Goal: Task Accomplishment & Management: Complete application form

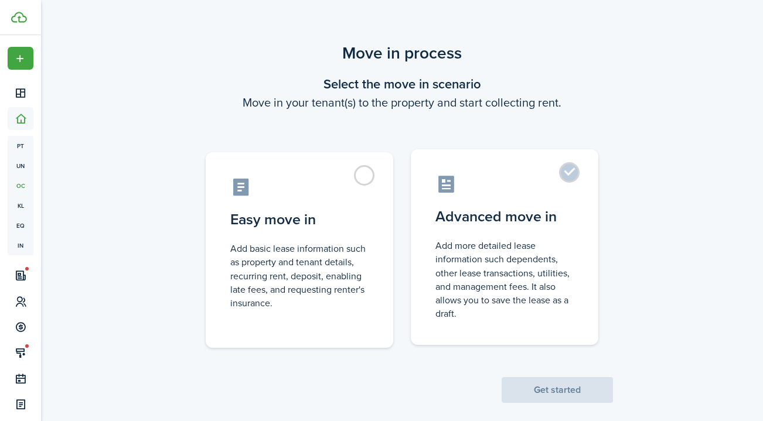
click at [536, 233] on label "Advanced move in Add more detailed lease information such dependents, other lea…" at bounding box center [505, 247] width 188 height 196
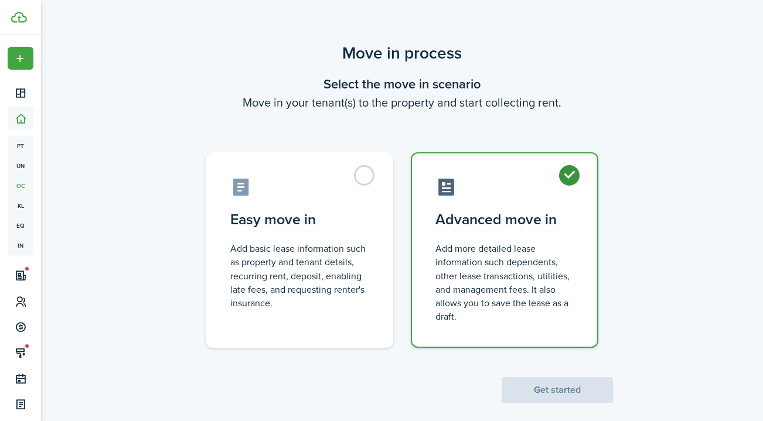
radio input "true"
click at [551, 390] on button "Get started" at bounding box center [557, 390] width 111 height 26
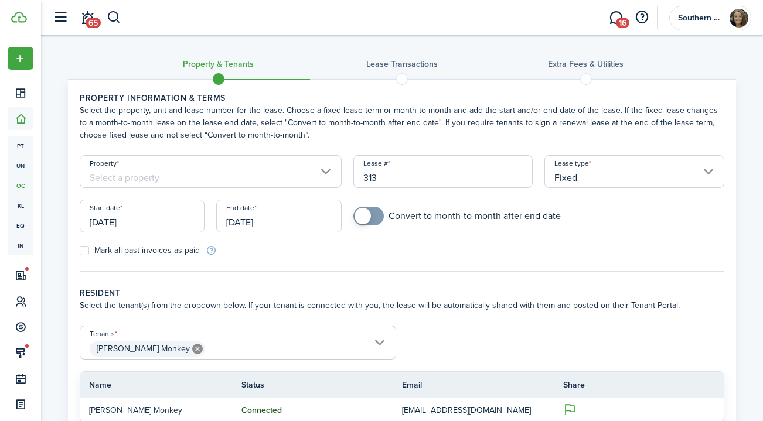
click at [258, 180] on input "Property" at bounding box center [211, 171] width 262 height 33
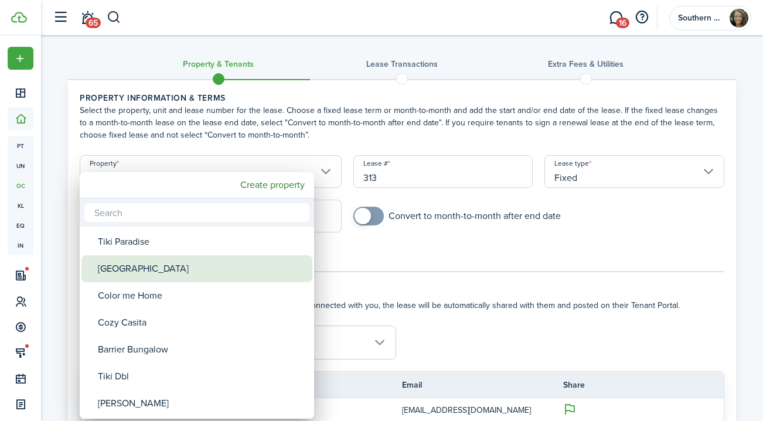
click at [180, 274] on div "[GEOGRAPHIC_DATA]" at bounding box center [201, 268] width 207 height 27
type input "[GEOGRAPHIC_DATA]"
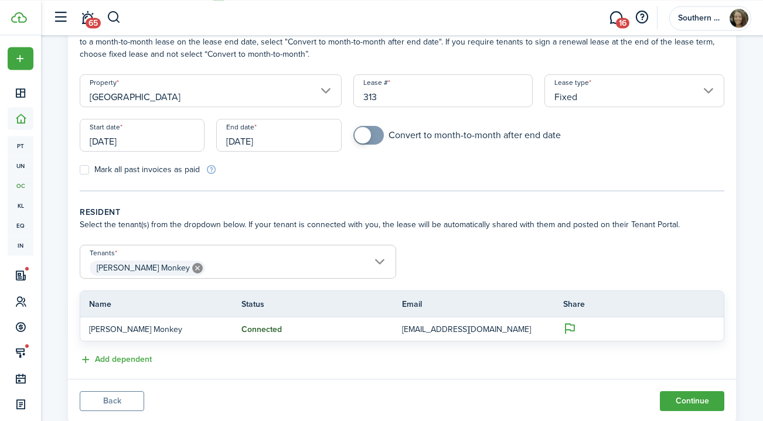
scroll to position [114, 0]
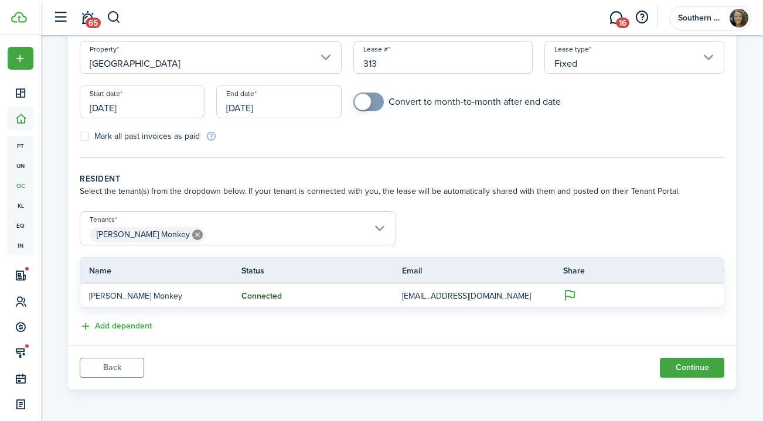
click at [359, 217] on input "[PERSON_NAME] Monkey" at bounding box center [237, 219] width 315 height 14
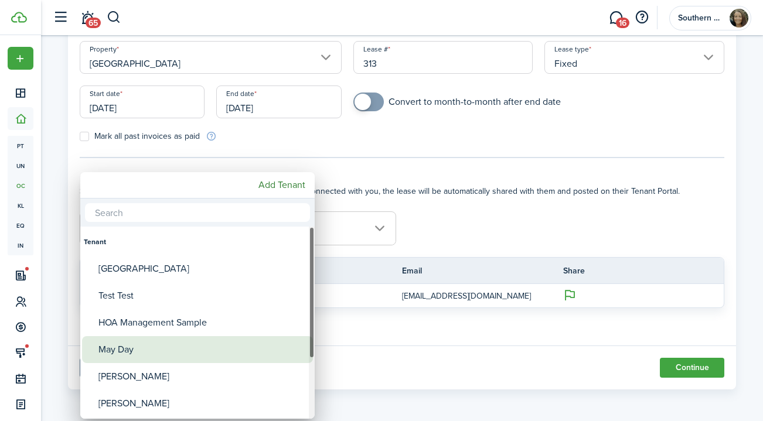
click at [137, 345] on div "May Day" at bounding box center [201, 349] width 207 height 27
type input "[PERSON_NAME] Monkey, May Day"
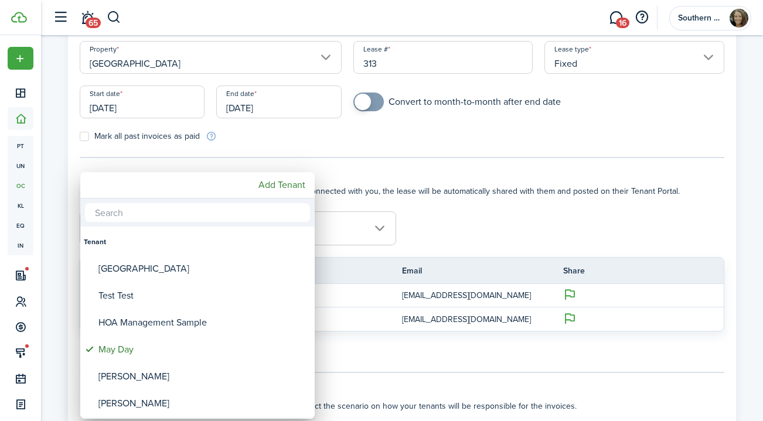
click at [510, 214] on div at bounding box center [381, 210] width 950 height 609
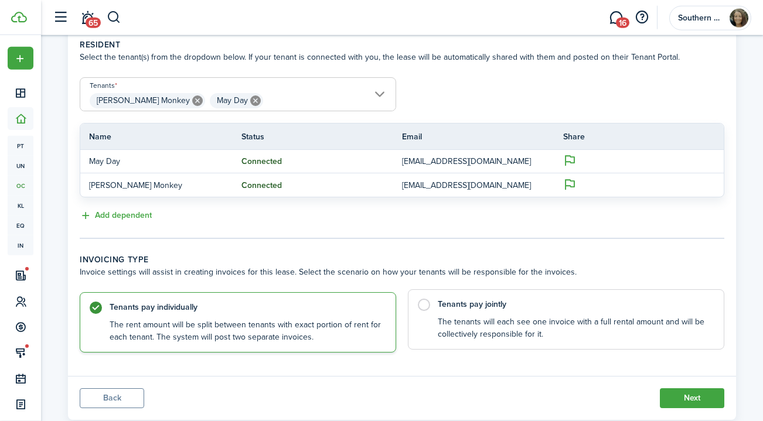
scroll to position [279, 0]
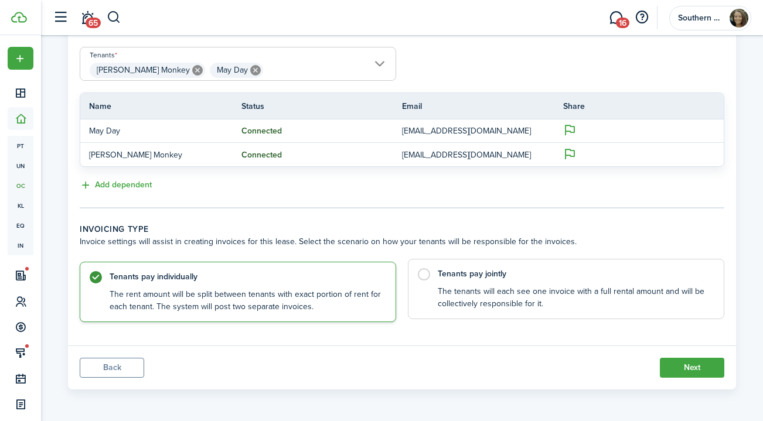
click at [428, 277] on label "Tenants pay jointly The tenants will each see one invoice with a full rental am…" at bounding box center [566, 289] width 316 height 60
radio input "false"
radio input "true"
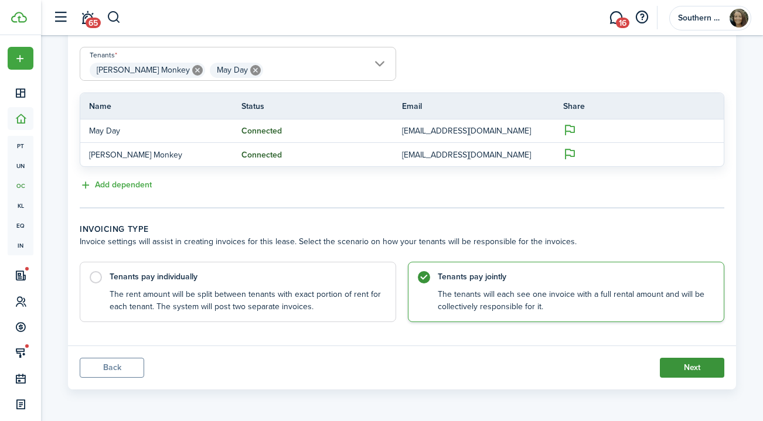
click at [686, 369] on button "Next" at bounding box center [692, 368] width 64 height 20
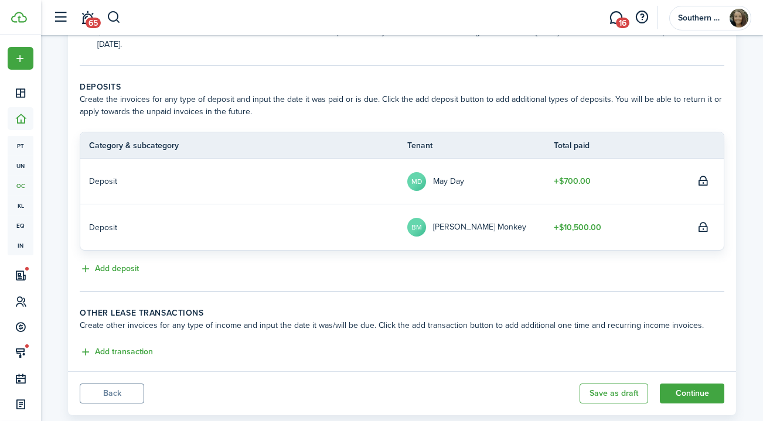
scroll to position [244, 0]
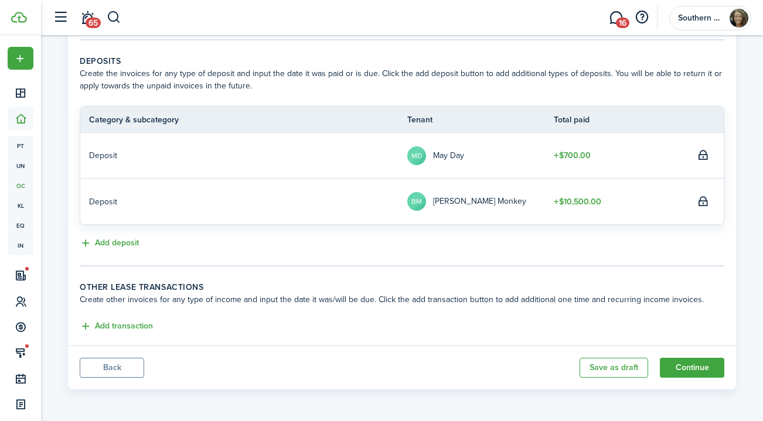
click at [132, 368] on button "Back" at bounding box center [112, 368] width 64 height 20
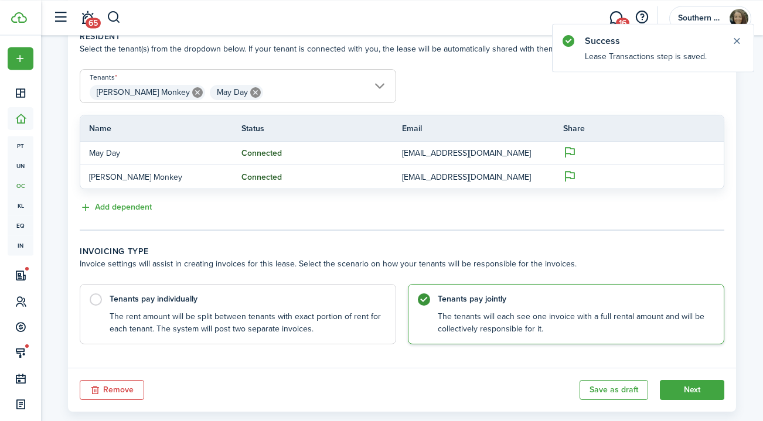
scroll to position [279, 0]
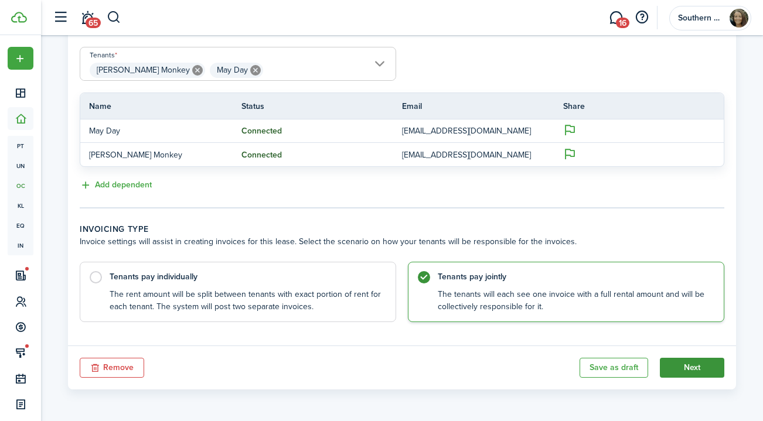
click at [686, 371] on button "Next" at bounding box center [692, 368] width 64 height 20
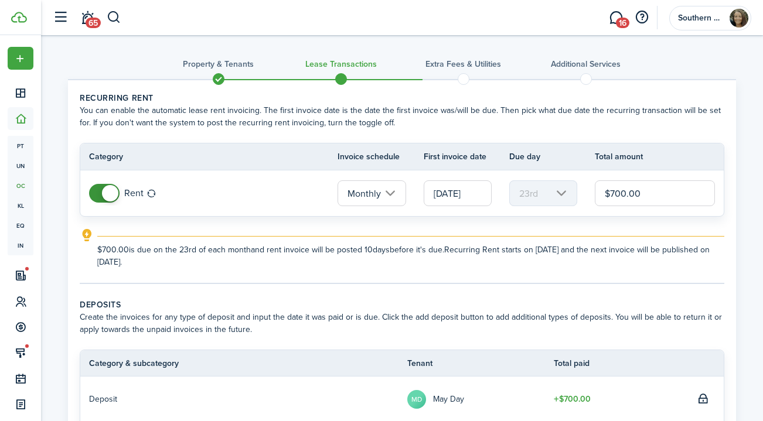
click at [447, 196] on input "[DATE]" at bounding box center [458, 193] width 68 height 26
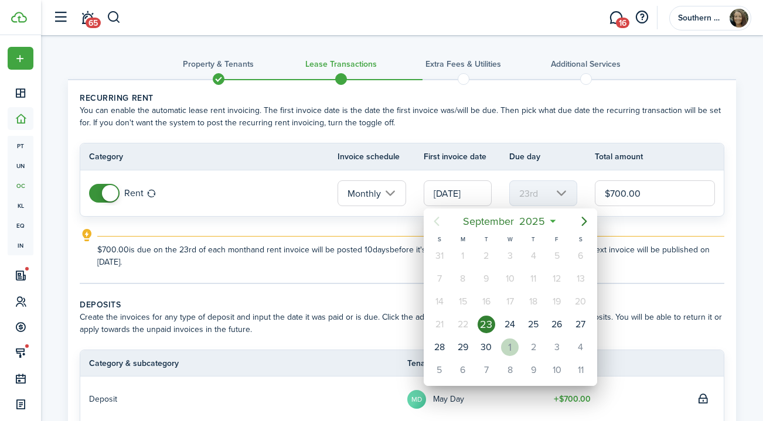
click at [513, 350] on div "1" at bounding box center [510, 348] width 18 height 18
type input "[DATE]"
type input "1st"
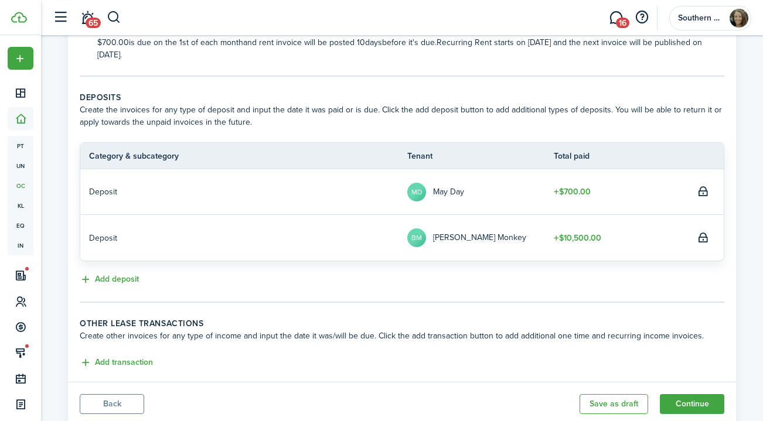
scroll to position [244, 0]
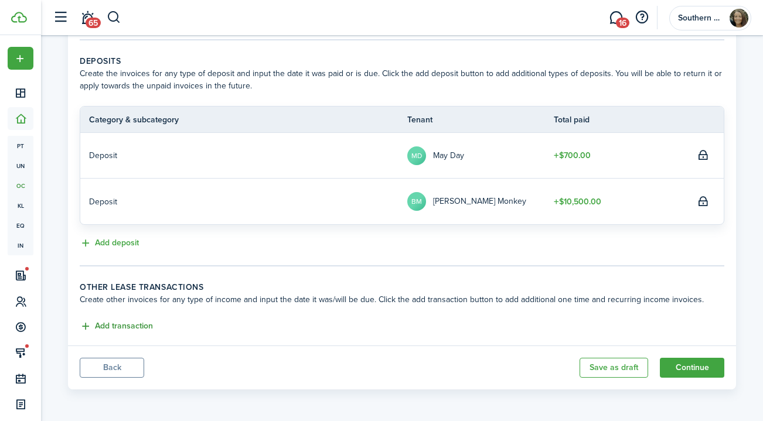
click at [128, 329] on button "Add transaction" at bounding box center [116, 326] width 73 height 13
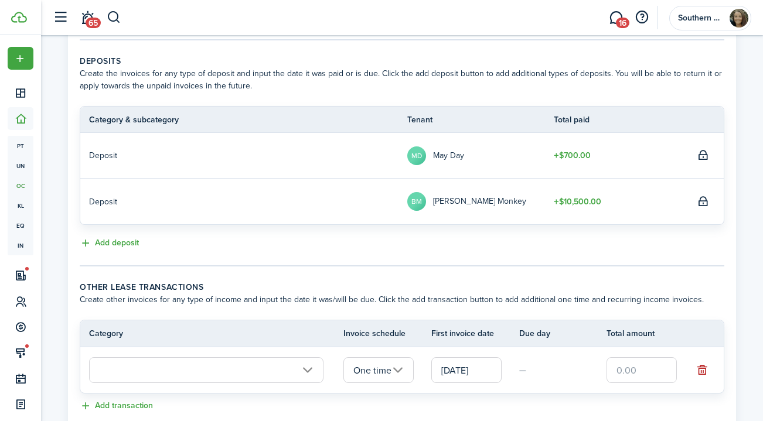
click at [143, 370] on input "text" at bounding box center [206, 370] width 234 height 26
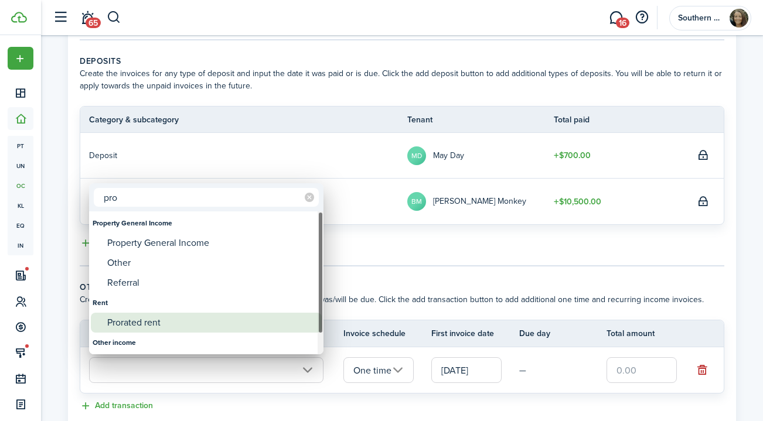
type input "pro"
click at [169, 329] on div "Prorated rent" at bounding box center [210, 323] width 207 height 20
type input "Rent / Prorated rent"
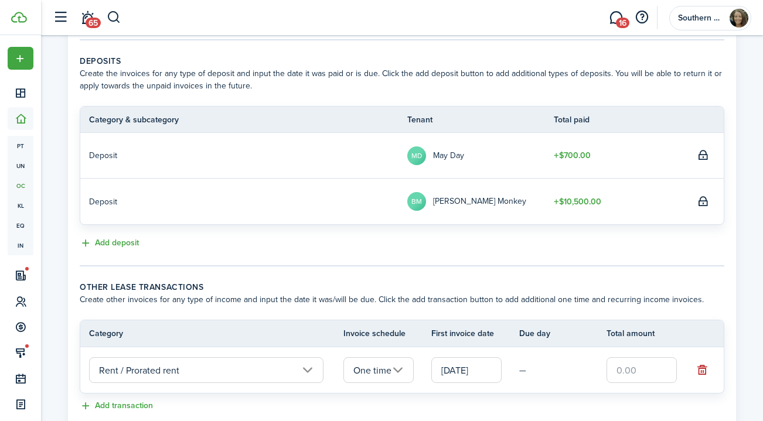
click at [625, 364] on input "text" at bounding box center [641, 370] width 70 height 26
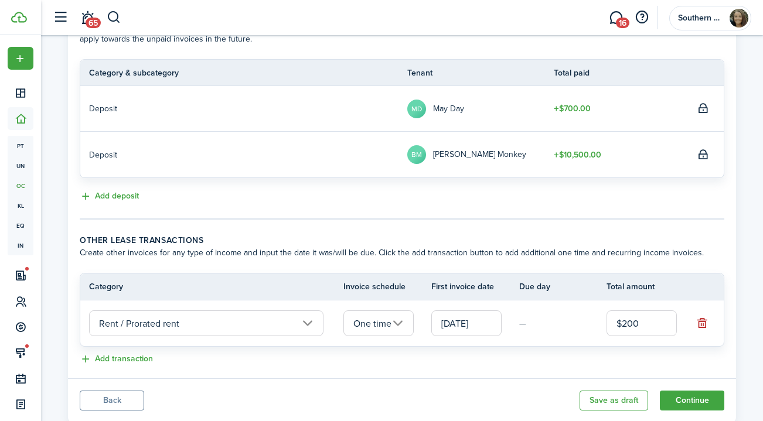
scroll to position [323, 0]
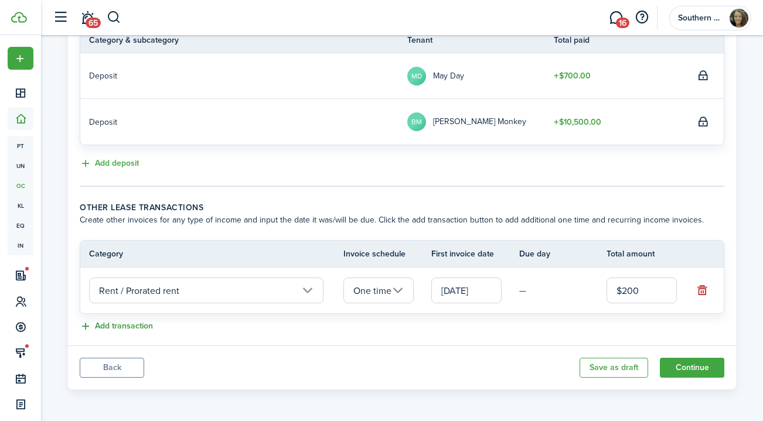
type input "$200.00"
click at [145, 329] on button "Add transaction" at bounding box center [116, 326] width 73 height 13
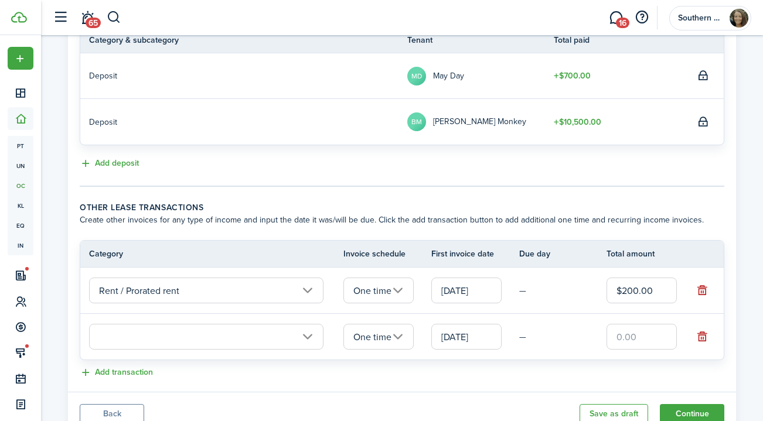
click at [175, 334] on input "text" at bounding box center [206, 337] width 234 height 26
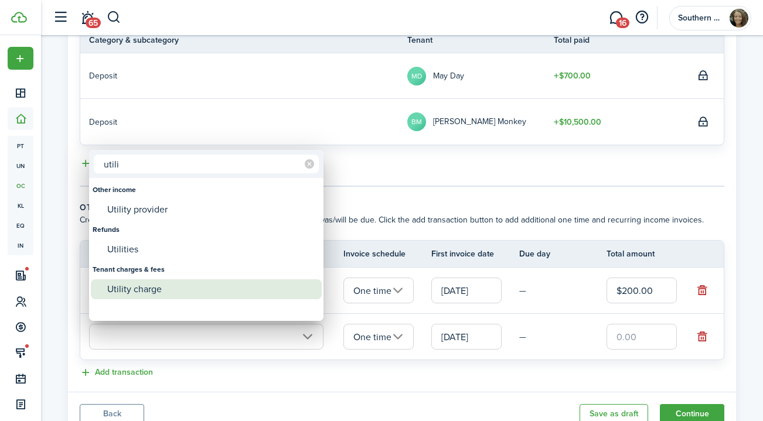
type input "utili"
click at [162, 281] on div "Utility charge" at bounding box center [210, 290] width 207 height 20
type input "Tenant charges & fees / Utility charge"
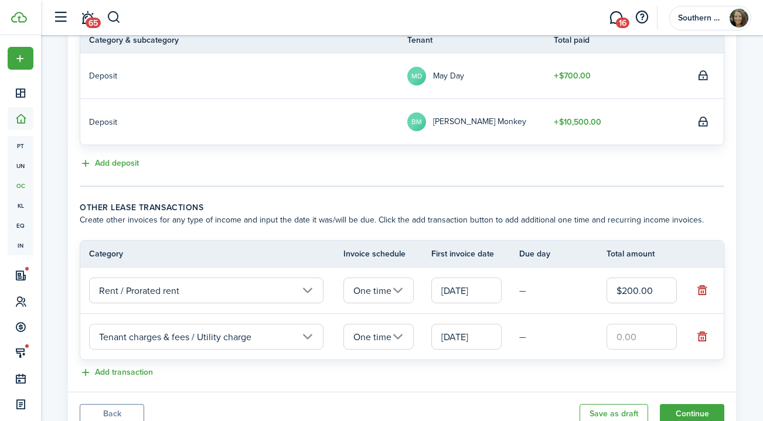
click at [383, 339] on input "One time" at bounding box center [378, 337] width 70 height 26
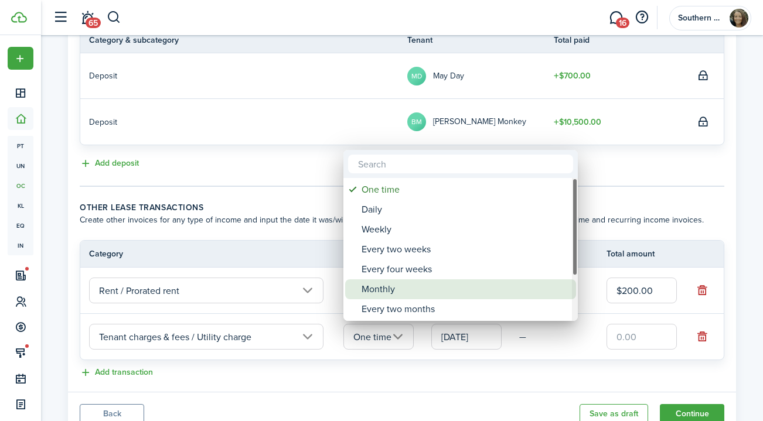
click at [401, 290] on div "Monthly" at bounding box center [465, 290] width 207 height 20
type input "Monthly"
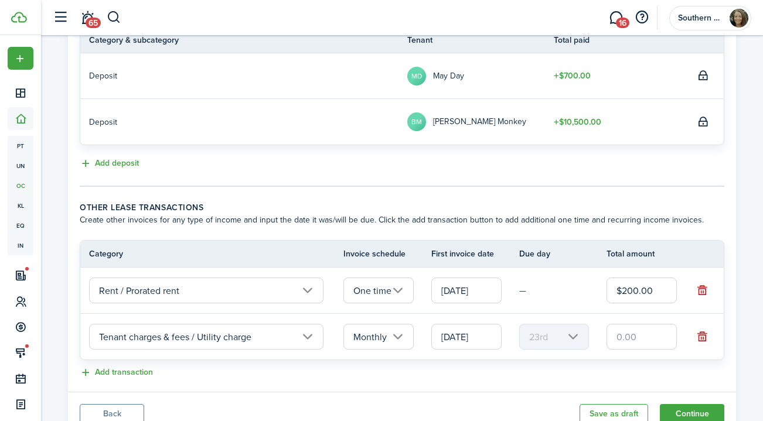
click at [471, 338] on input "[DATE]" at bounding box center [466, 337] width 70 height 26
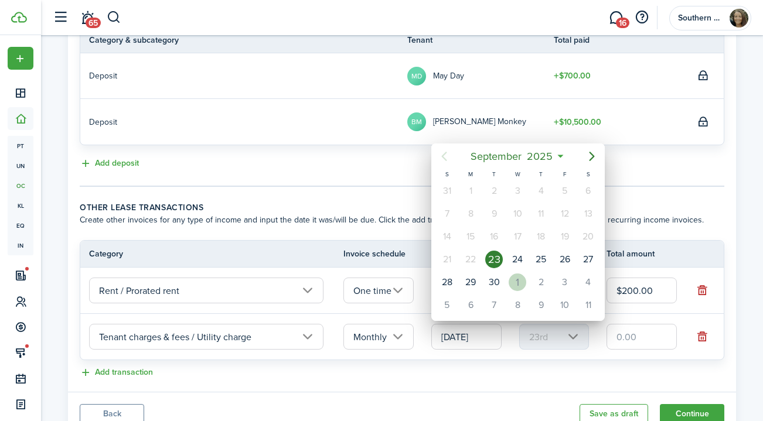
click at [517, 280] on div "1" at bounding box center [518, 283] width 18 height 18
type input "[DATE]"
type input "1st"
